Goal: Navigation & Orientation: Find specific page/section

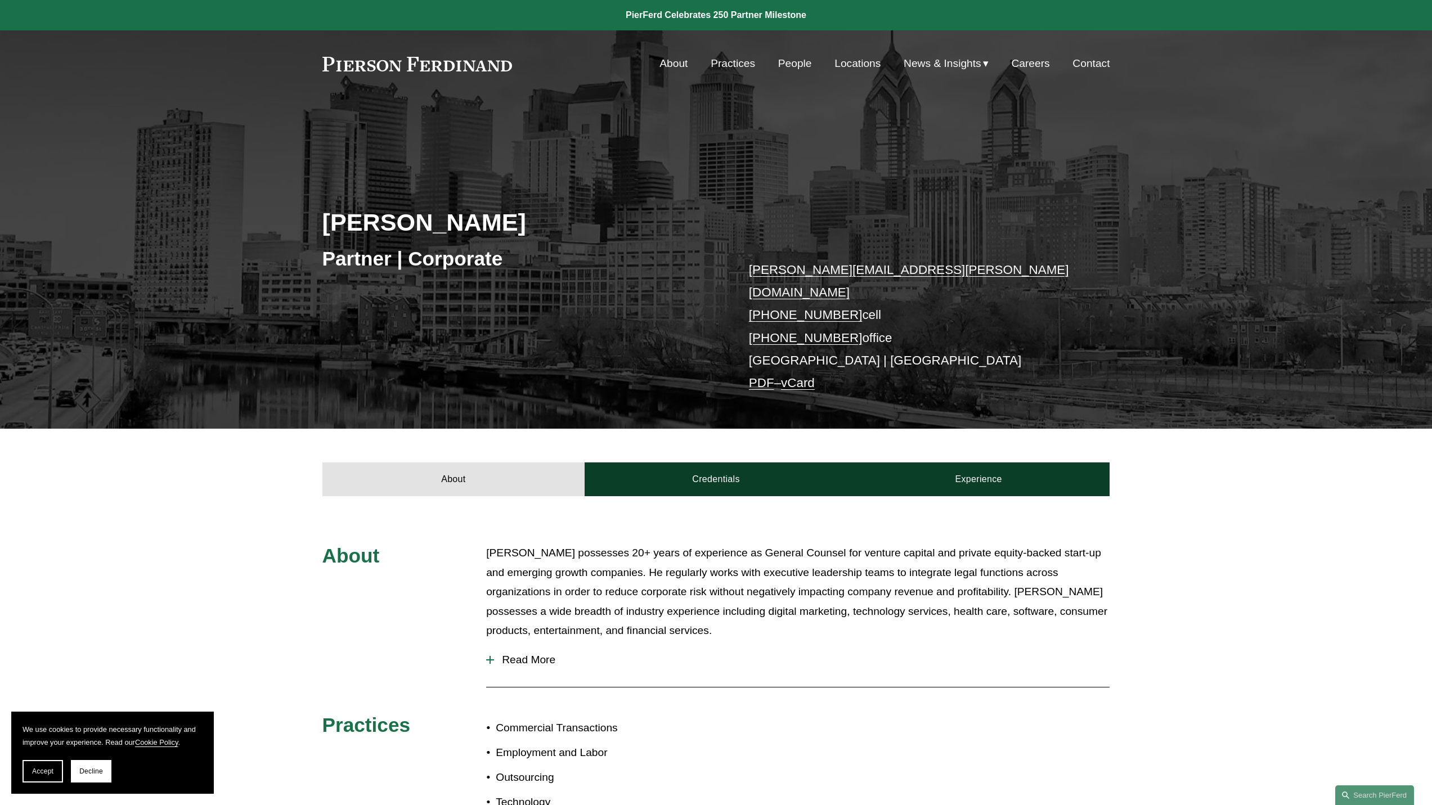
click at [671, 62] on link "About" at bounding box center [674, 63] width 28 height 21
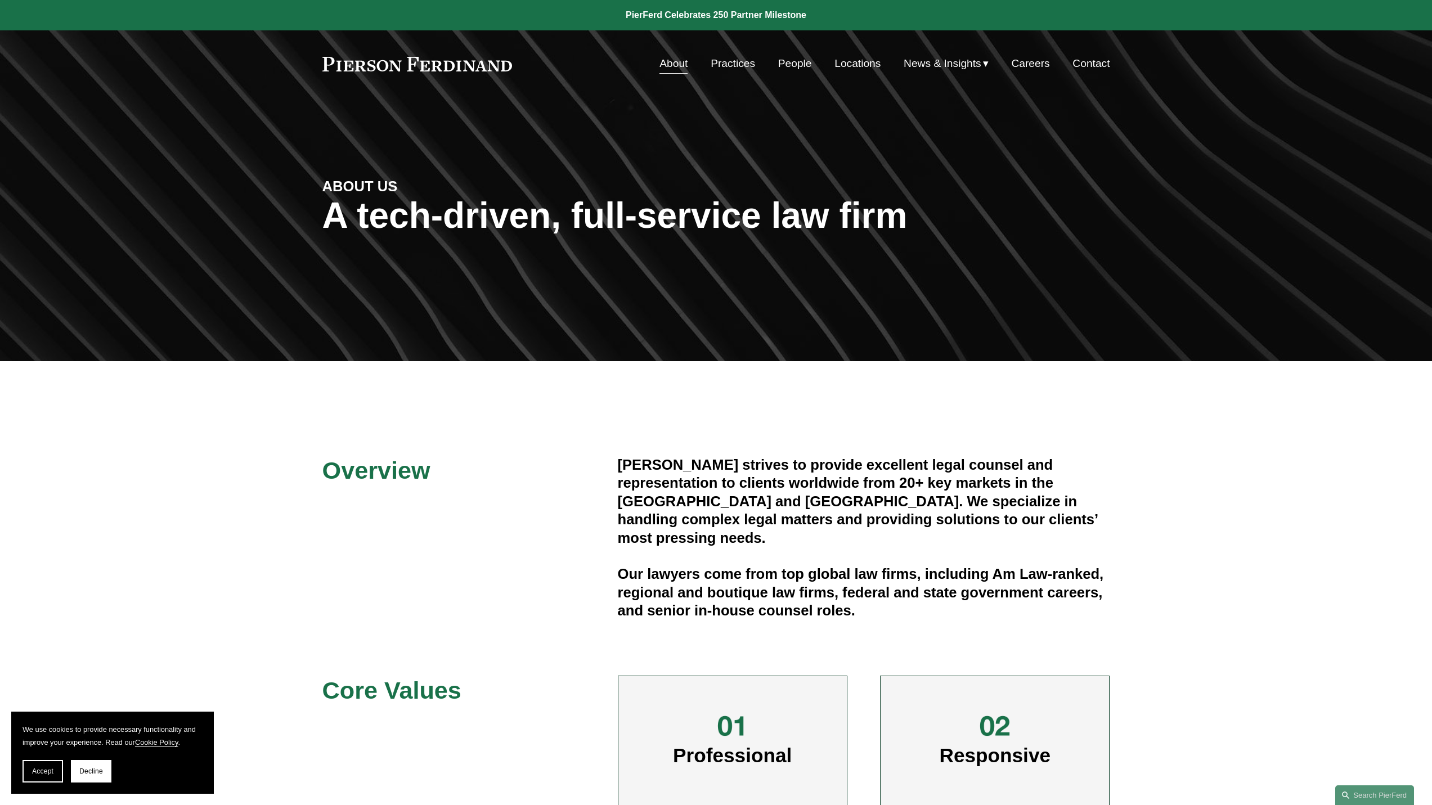
click at [731, 62] on link "Practices" at bounding box center [733, 63] width 44 height 21
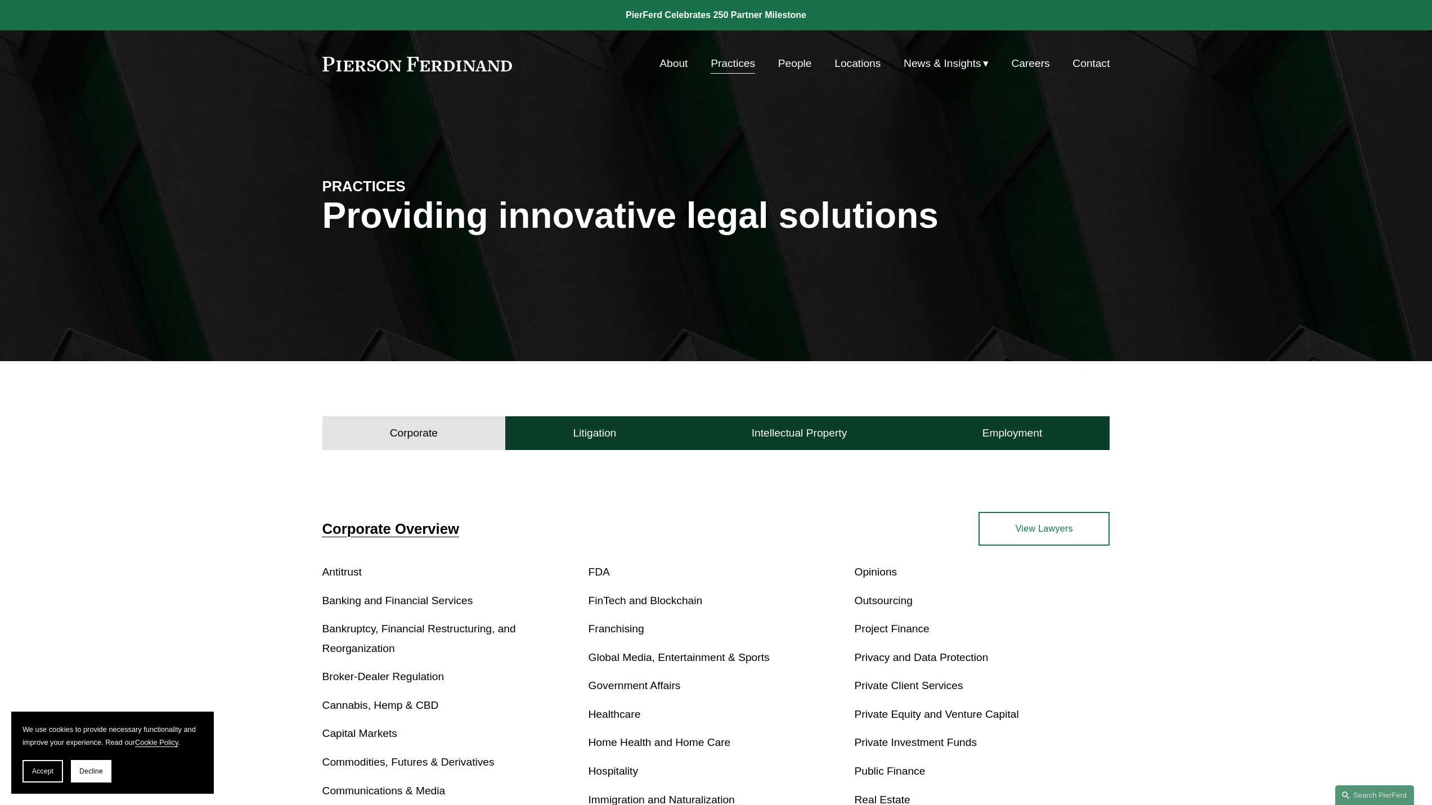
click at [854, 60] on link "Locations" at bounding box center [858, 63] width 46 height 21
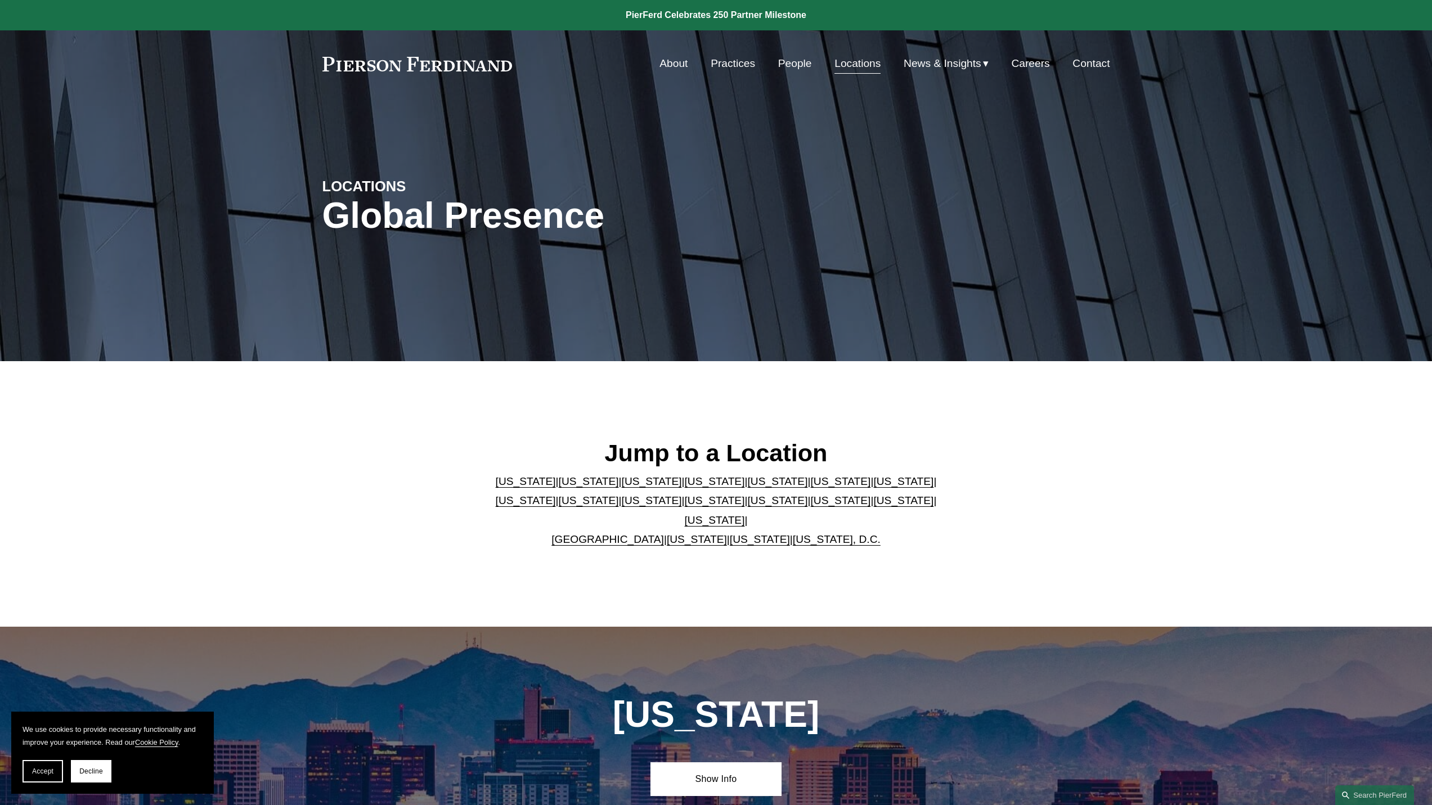
click at [793, 62] on link "People" at bounding box center [795, 63] width 34 height 21
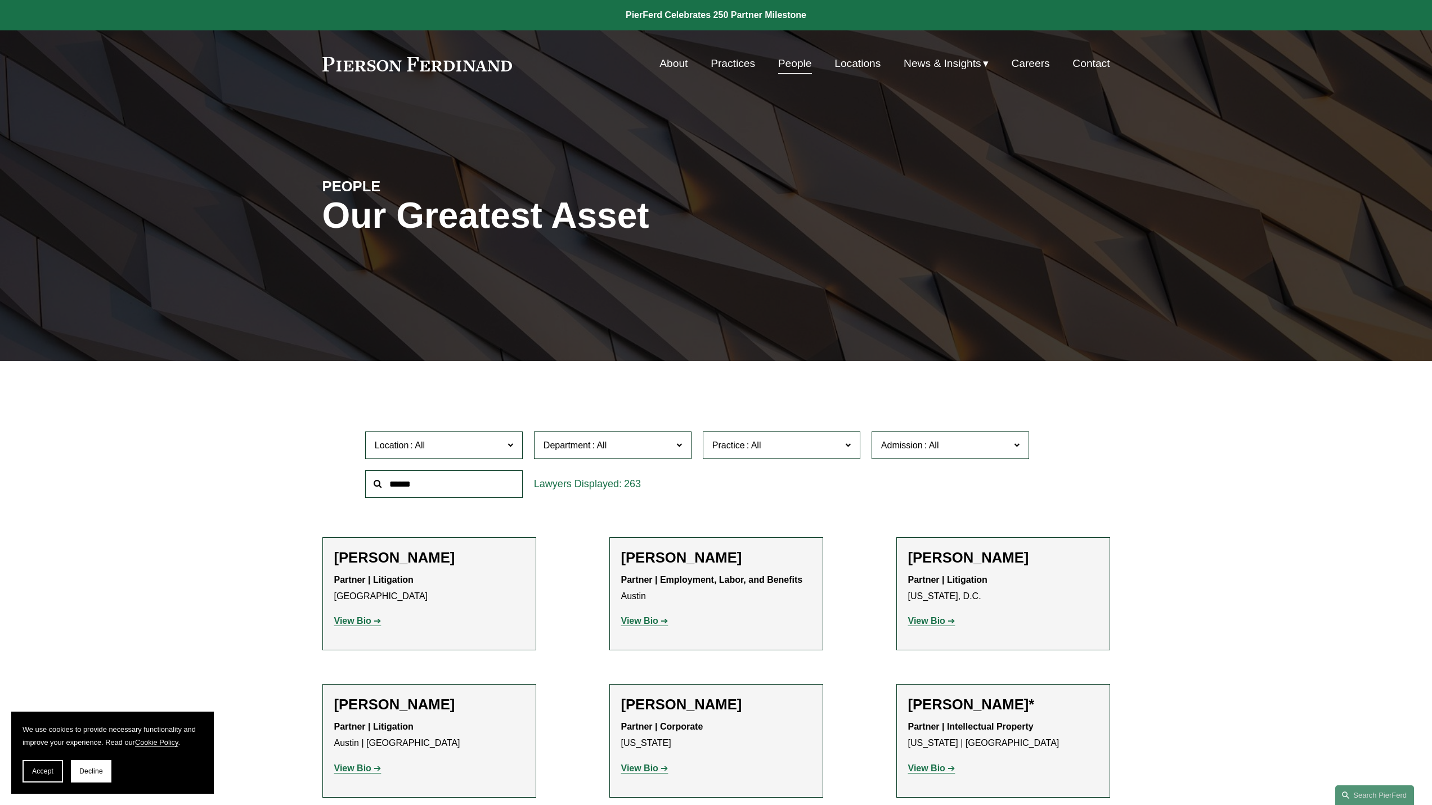
click at [859, 66] on link "Locations" at bounding box center [858, 63] width 46 height 21
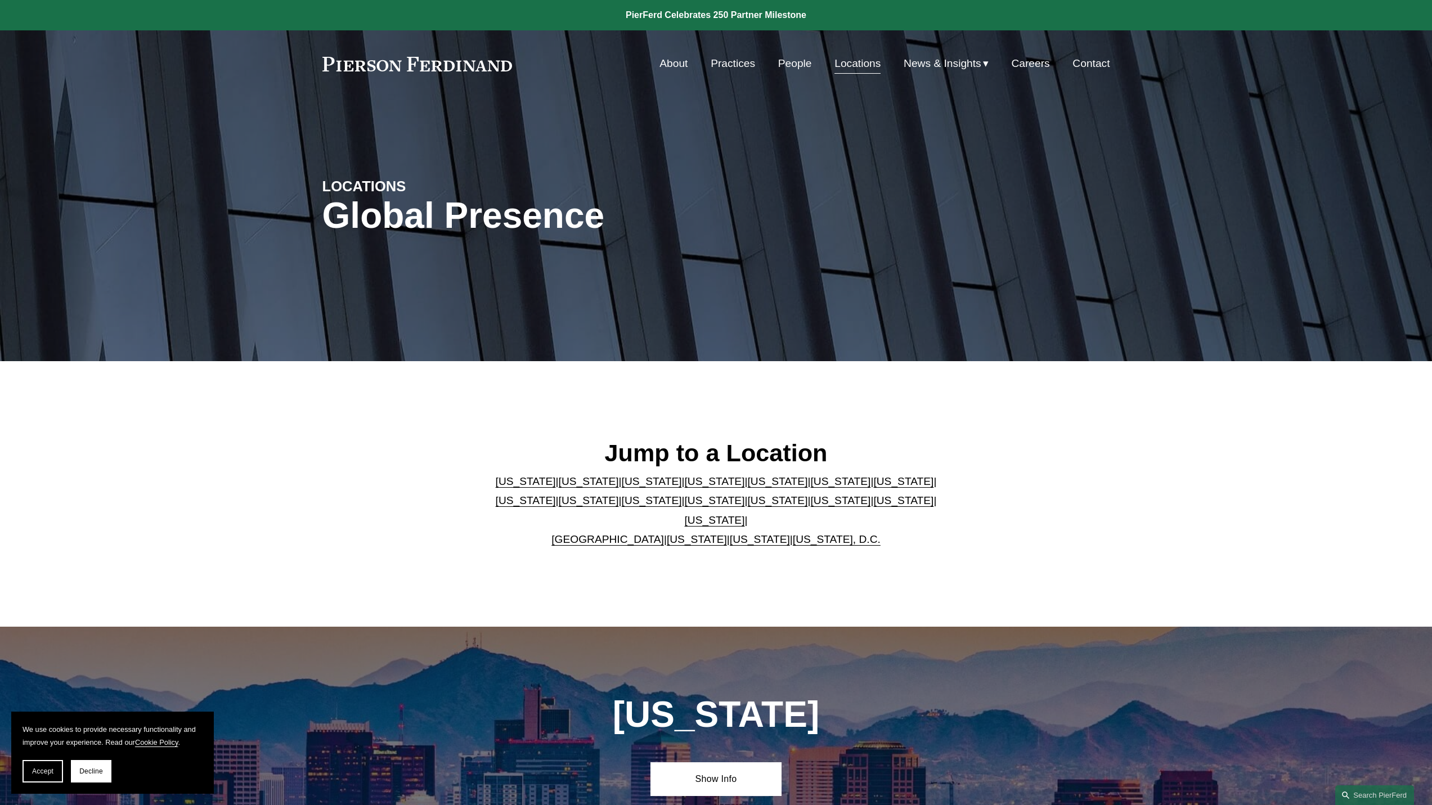
click at [747, 487] on link "[US_STATE]" at bounding box center [777, 482] width 60 height 12
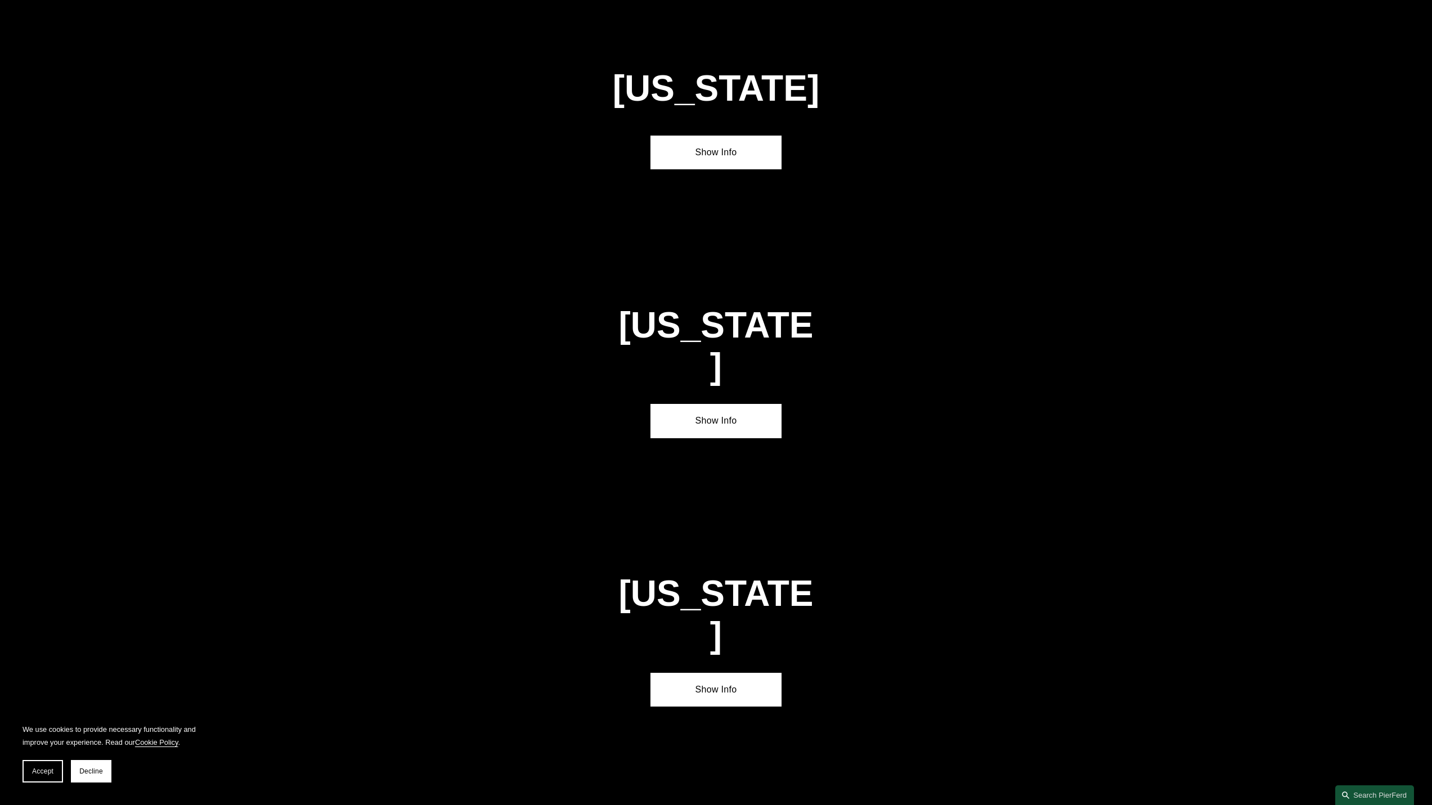
scroll to position [1576, 0]
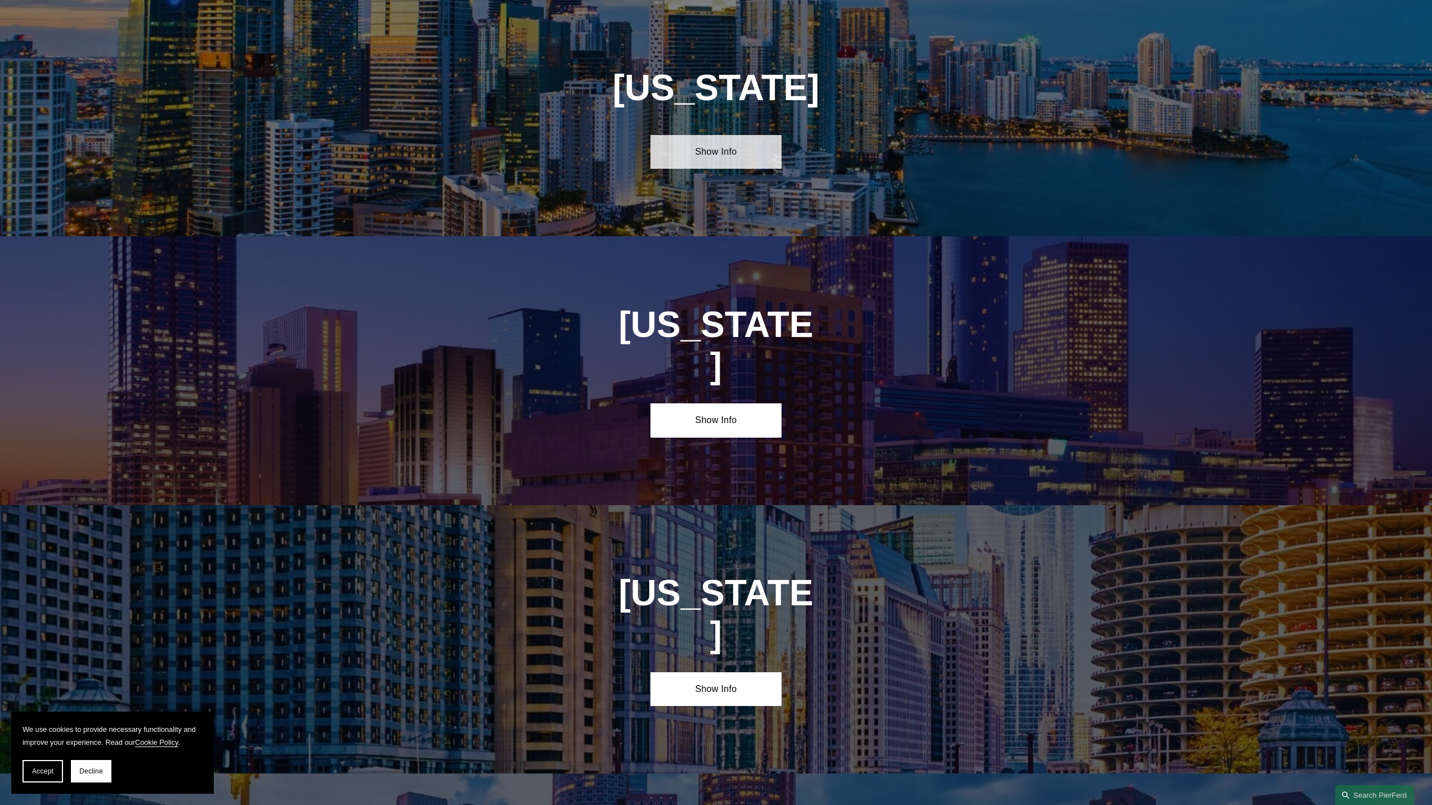
click at [720, 148] on link "Show Info" at bounding box center [716, 152] width 131 height 34
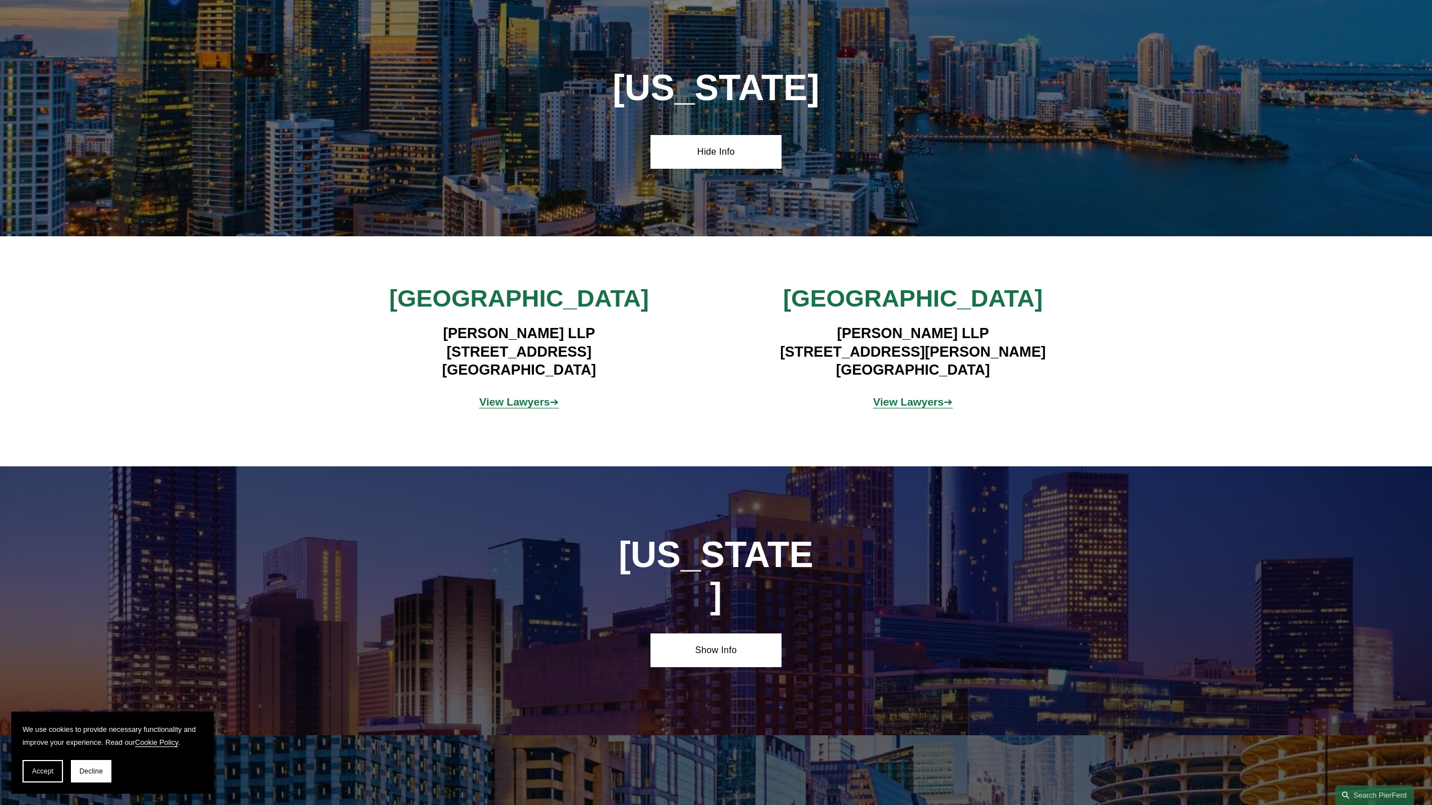
click at [540, 402] on strong "View Lawyers" at bounding box center [515, 402] width 71 height 12
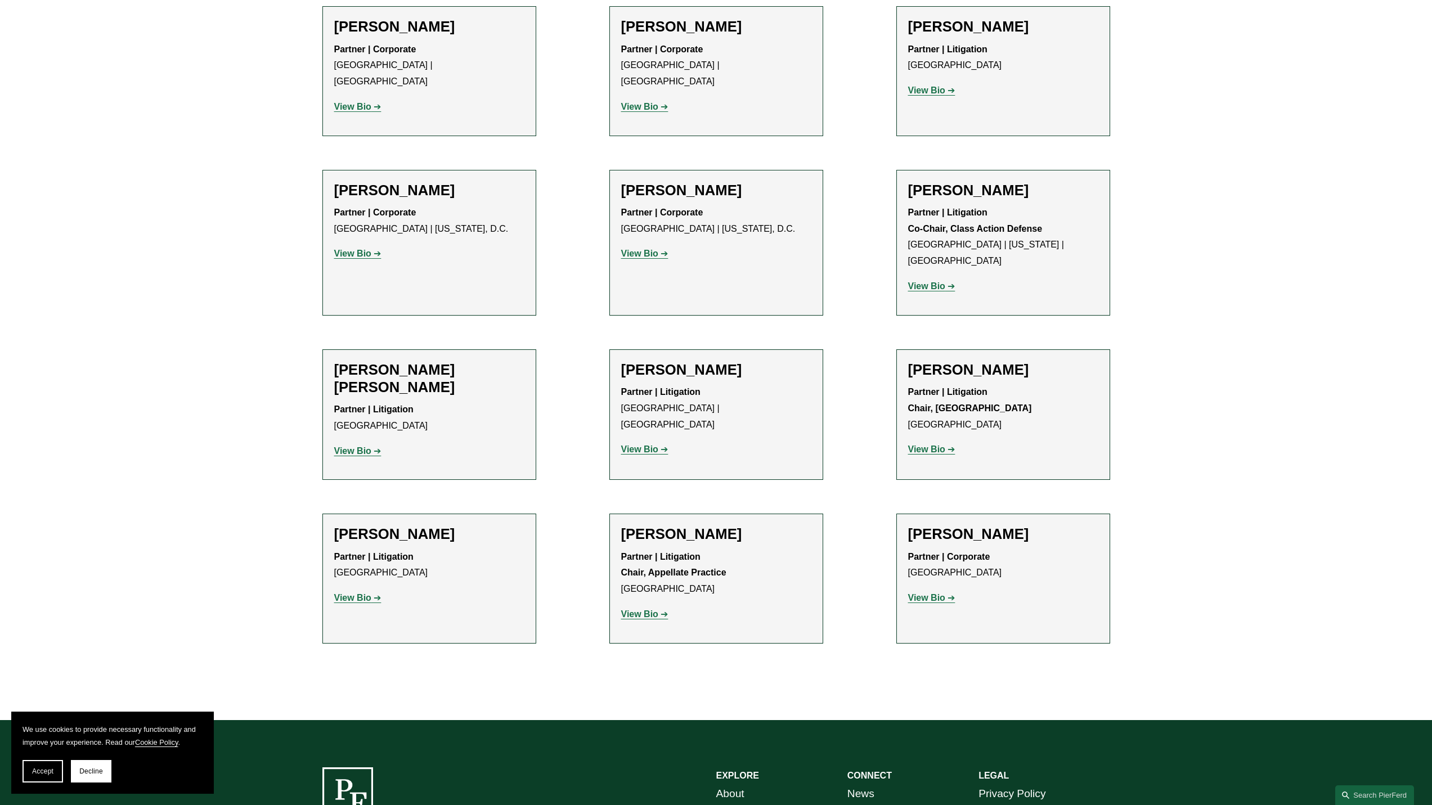
scroll to position [1005, 0]
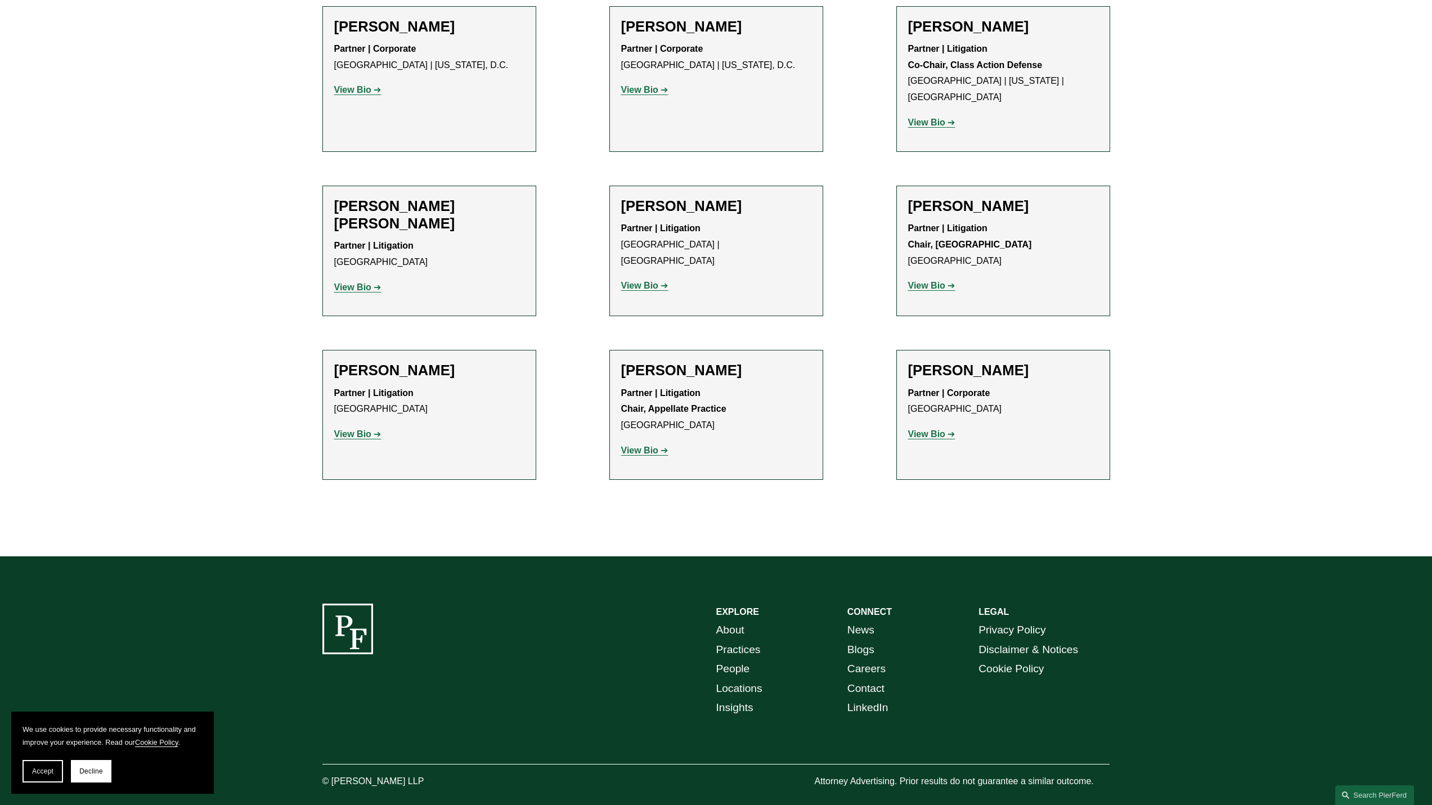
click at [345, 283] on strong "View Bio" at bounding box center [352, 288] width 37 height 10
